Goal: Find contact information: Find contact information

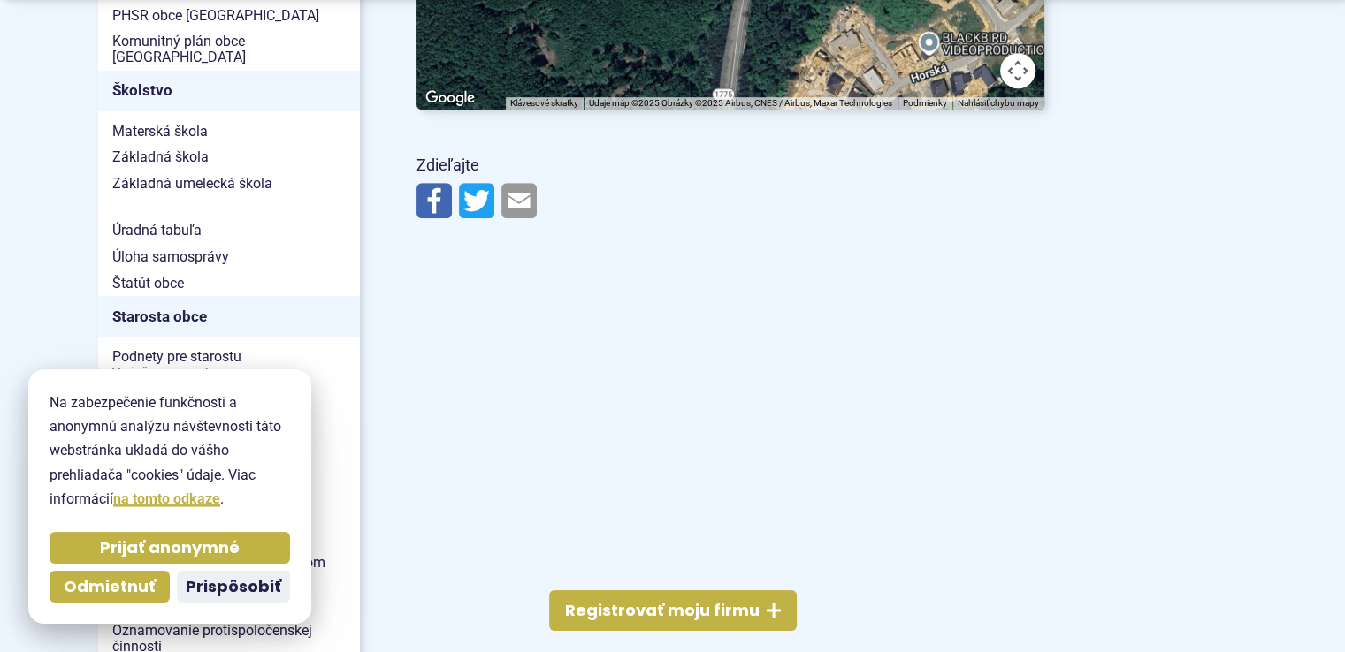
scroll to position [972, 0]
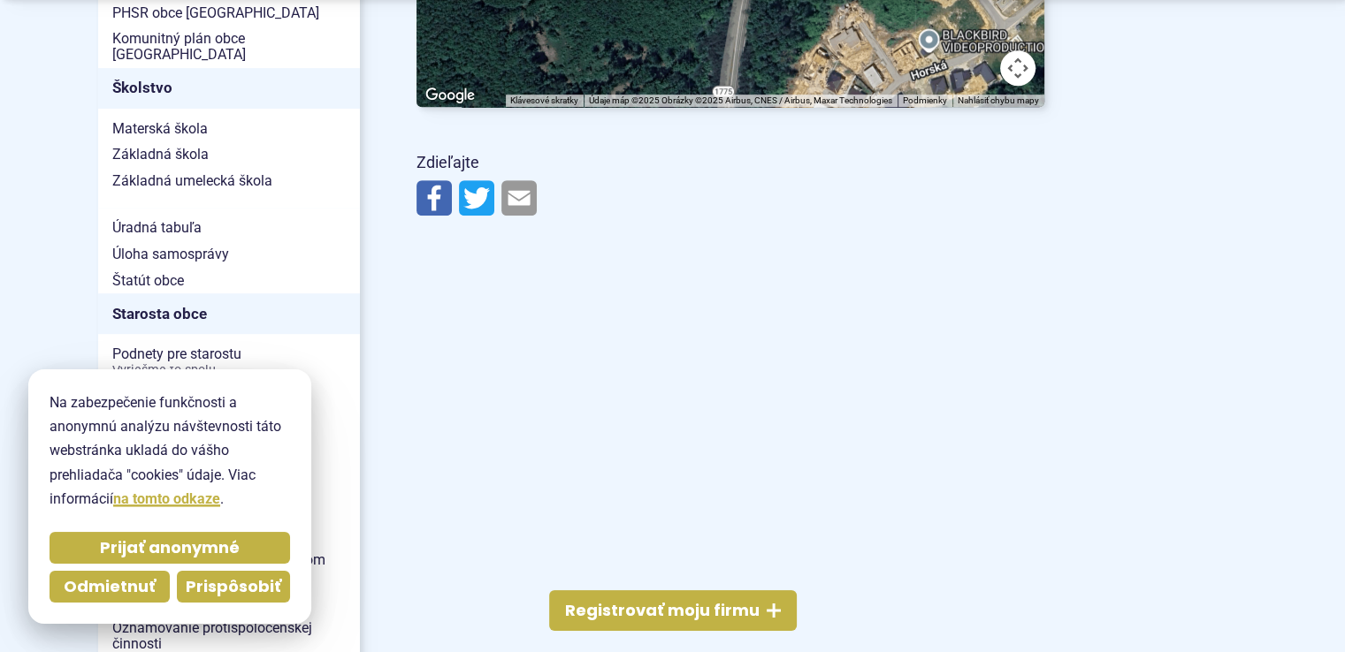
click at [248, 591] on span "Prispôsobiť" at bounding box center [233, 587] width 95 height 20
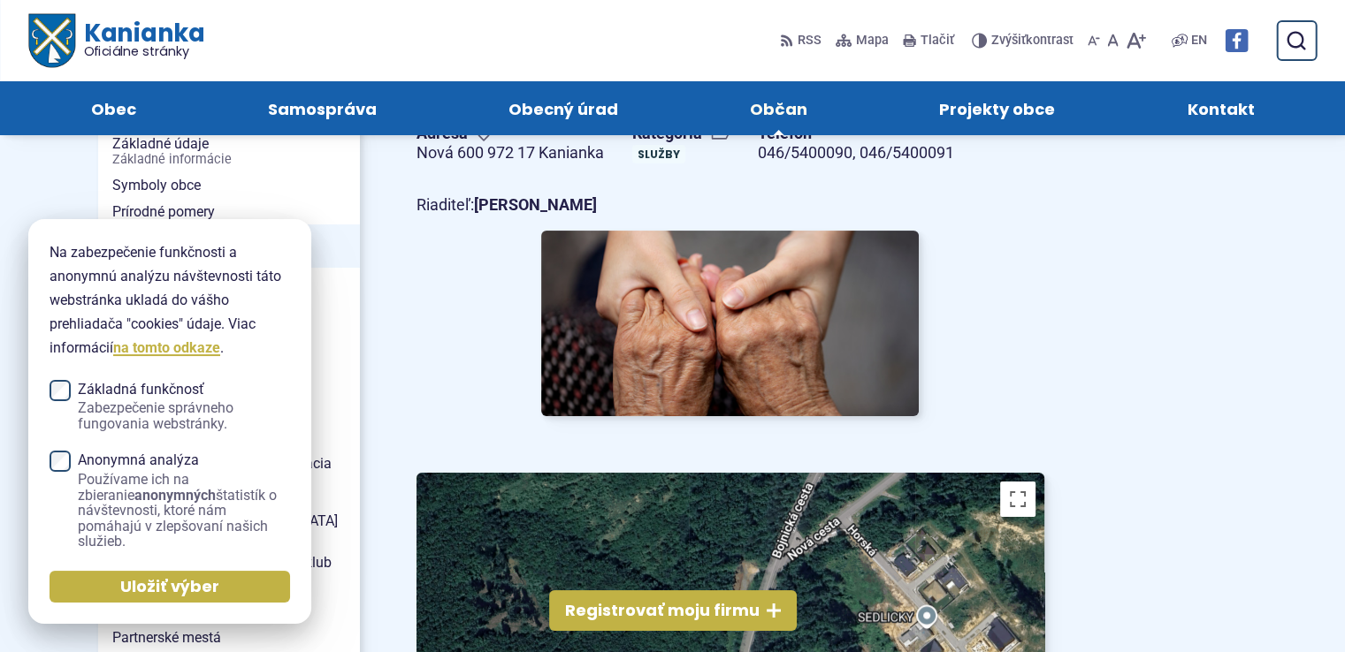
scroll to position [293, 0]
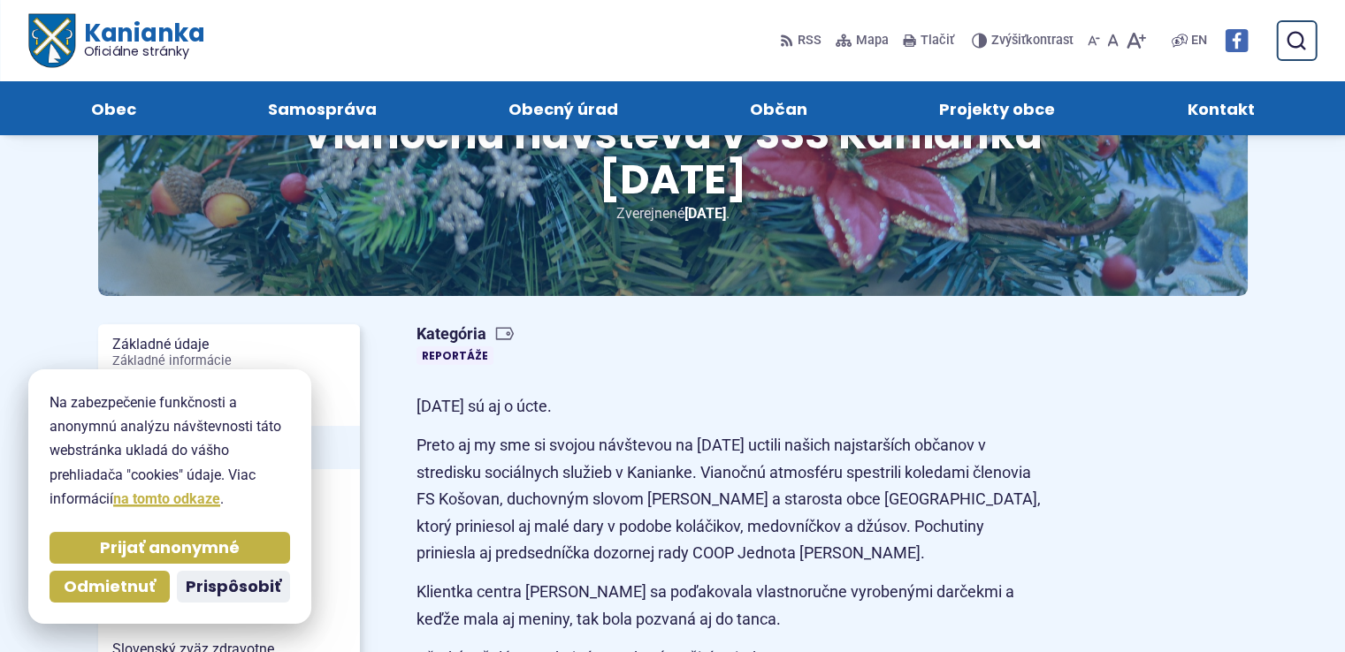
scroll to position [161, 0]
click at [1227, 107] on span "Kontakt" at bounding box center [1219, 108] width 67 height 54
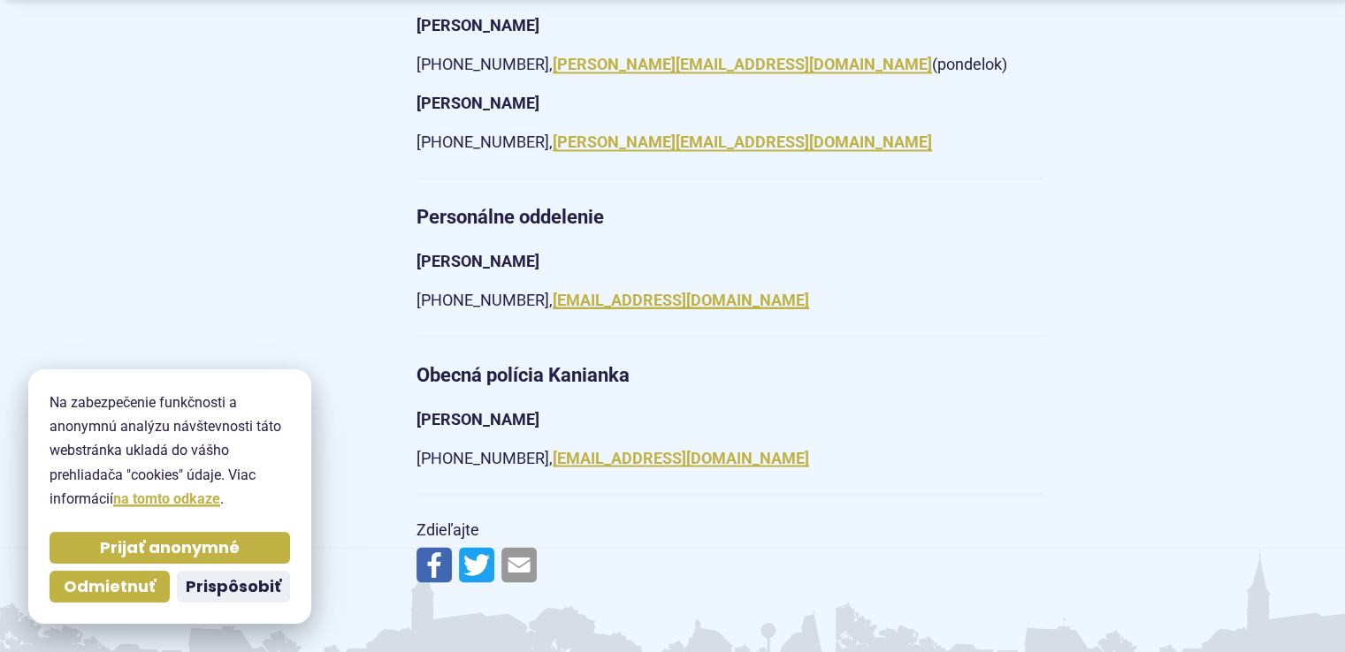
scroll to position [3093, 0]
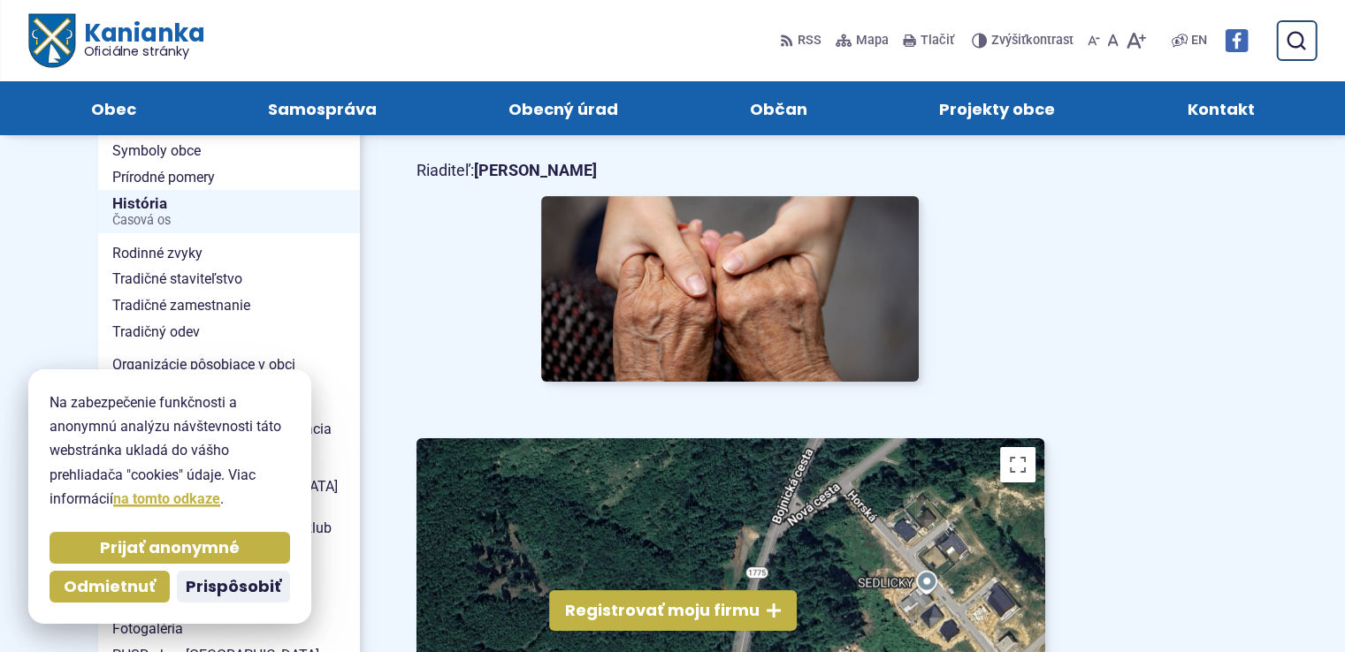
scroll to position [328, 0]
